Goal: Task Accomplishment & Management: Manage account settings

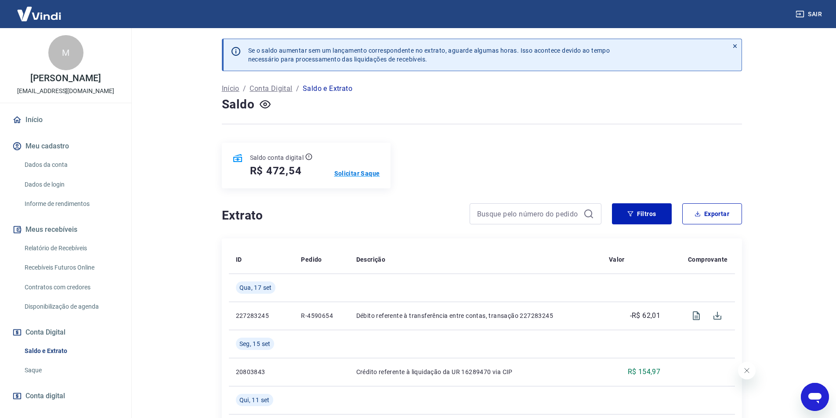
click at [353, 173] on p "Solicitar Saque" at bounding box center [357, 173] width 46 height 9
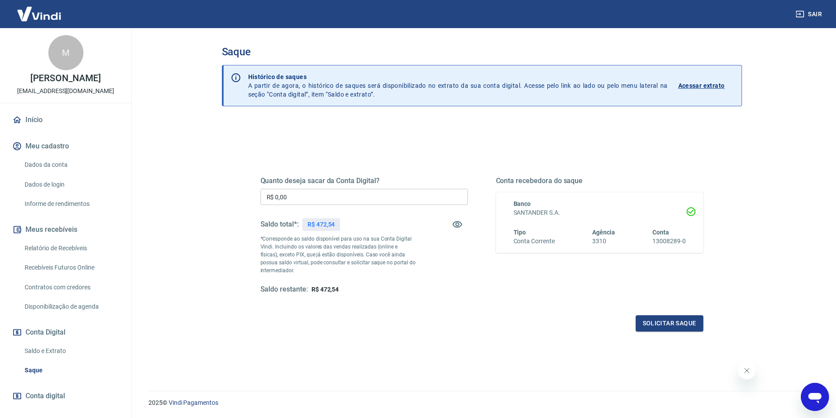
click at [291, 194] on input "R$ 0,00" at bounding box center [364, 197] width 207 height 16
type input "R$ 472,54"
click at [663, 325] on button "Solicitar saque" at bounding box center [670, 323] width 68 height 16
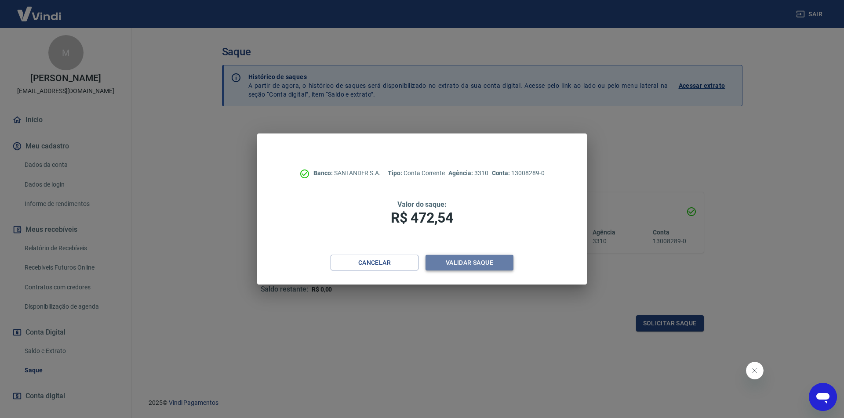
click at [464, 257] on button "Validar saque" at bounding box center [469, 263] width 88 height 16
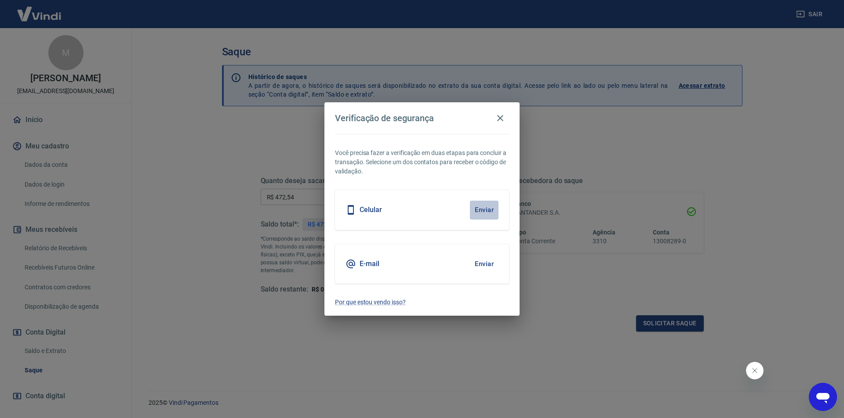
click at [485, 206] on button "Enviar" at bounding box center [484, 210] width 29 height 18
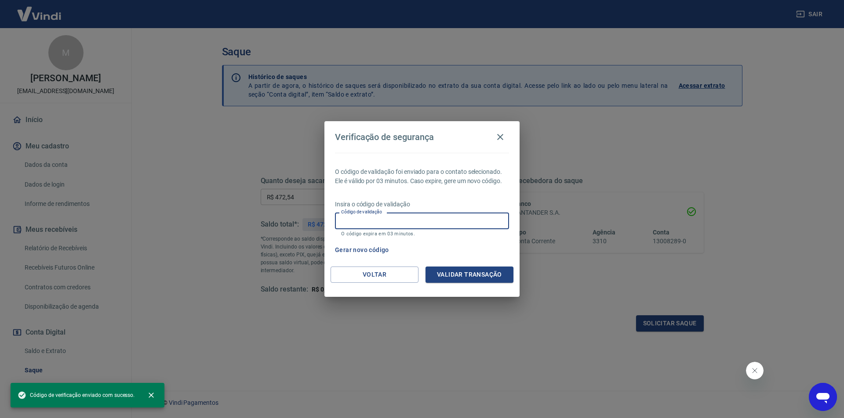
click at [378, 218] on div "Código de validação Código de validação O código expira em 03 minutos." at bounding box center [422, 225] width 174 height 24
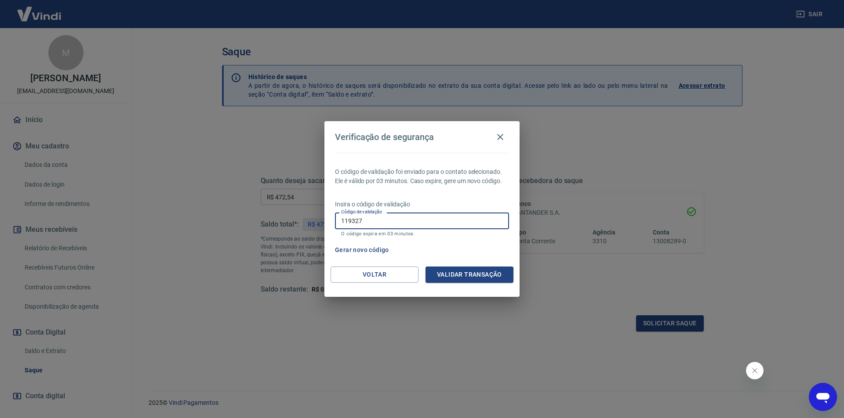
type input "119327"
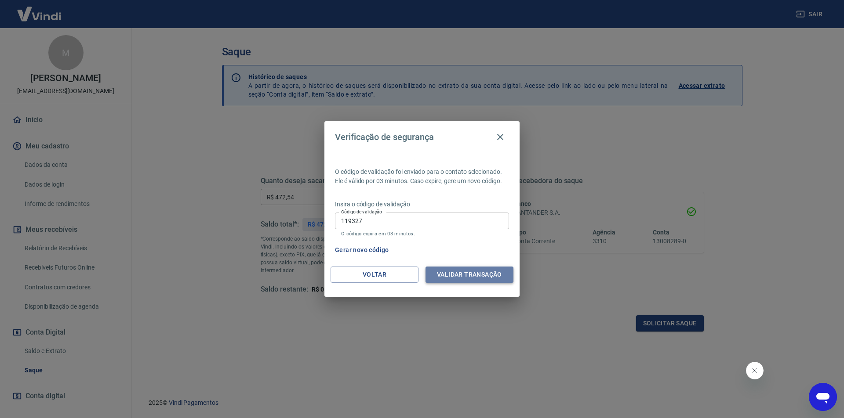
click at [447, 276] on button "Validar transação" at bounding box center [469, 275] width 88 height 16
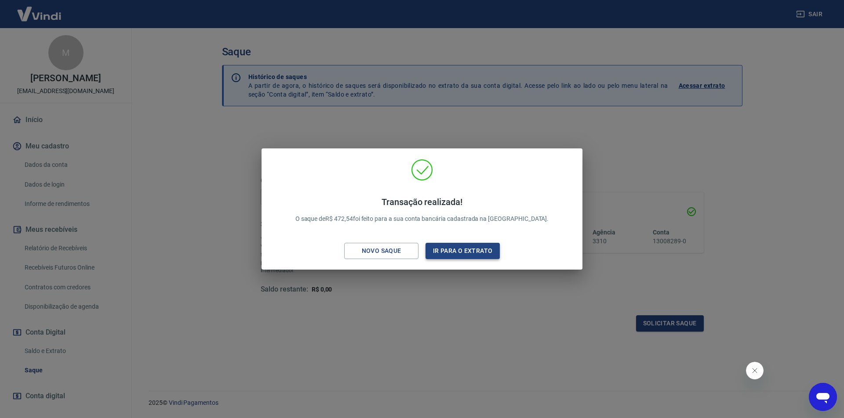
click at [466, 245] on button "Ir para o extrato" at bounding box center [462, 251] width 74 height 16
